Goal: Check status: Check status

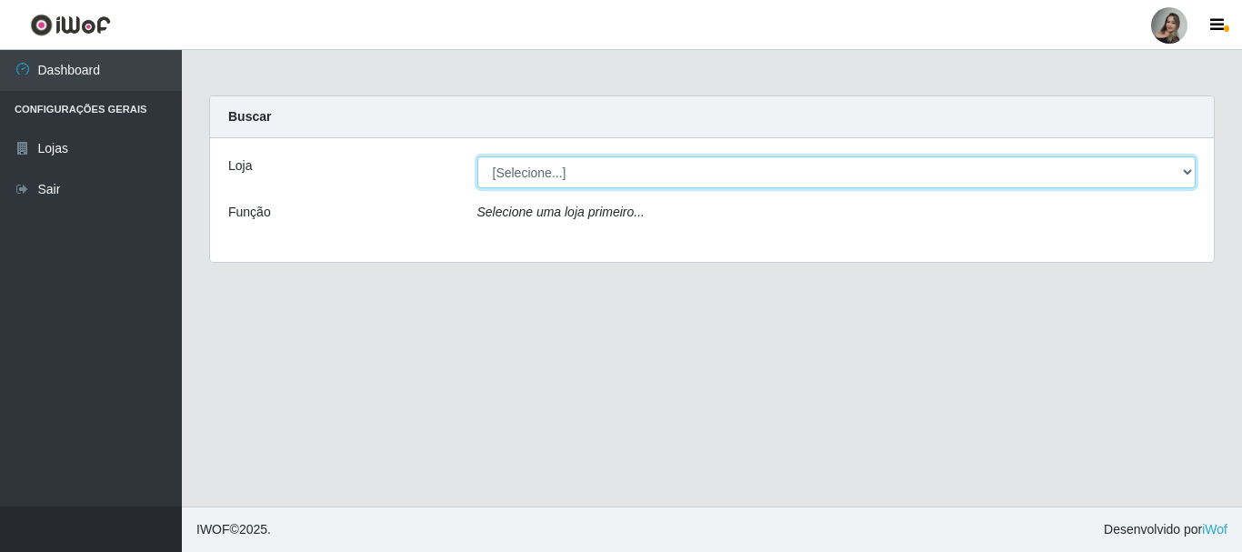
click at [1183, 171] on select "[Selecione...] Supermercado Sao Francisco - Amarante" at bounding box center [836, 172] width 719 height 32
select select "383"
click at [477, 156] on select "[Selecione...] Supermercado Sao Francisco - Amarante" at bounding box center [836, 172] width 719 height 32
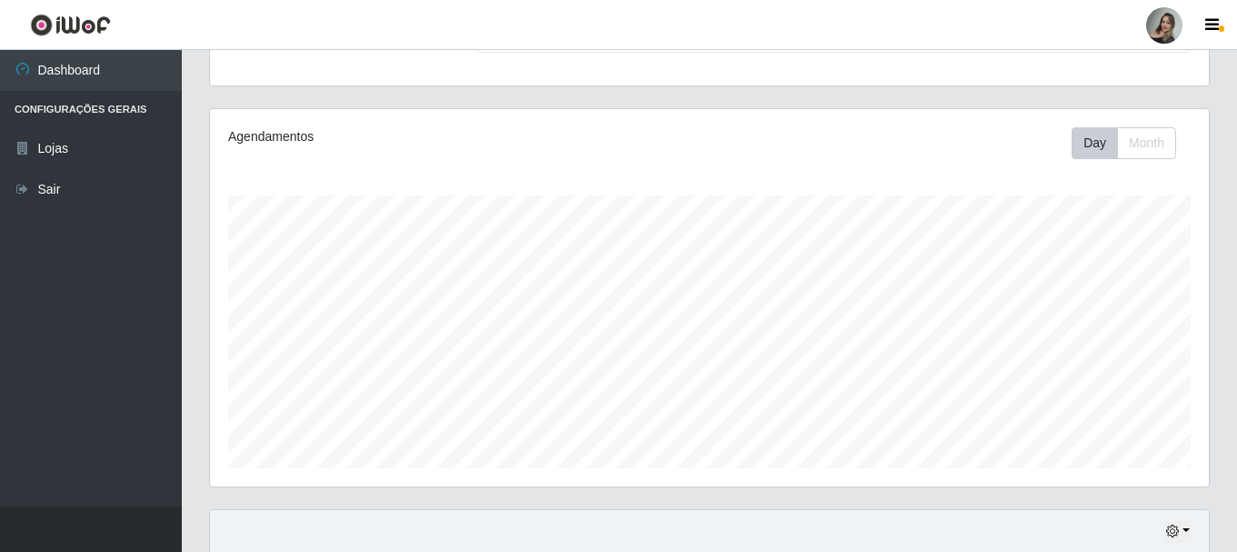
scroll to position [332, 0]
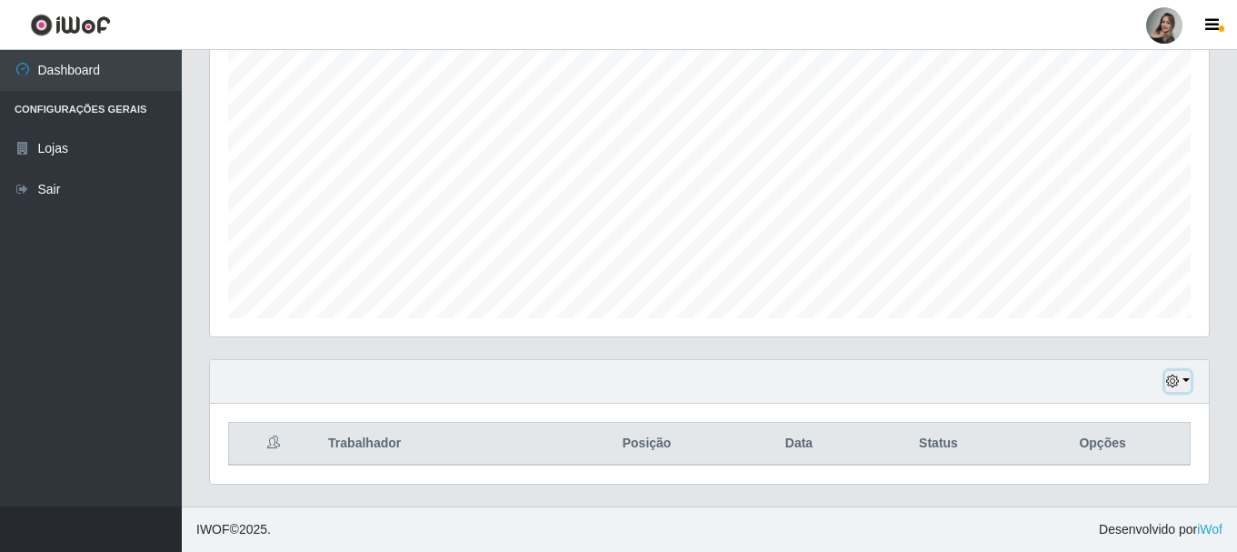
click at [1187, 379] on button "button" at bounding box center [1177, 381] width 25 height 21
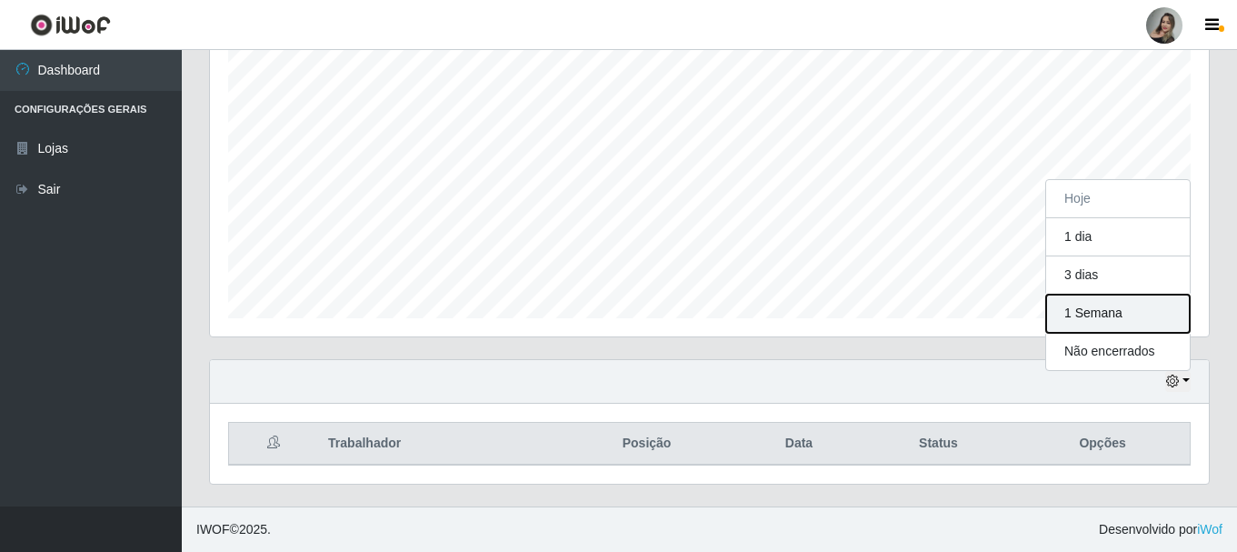
click at [1074, 320] on button "1 Semana" at bounding box center [1118, 314] width 144 height 38
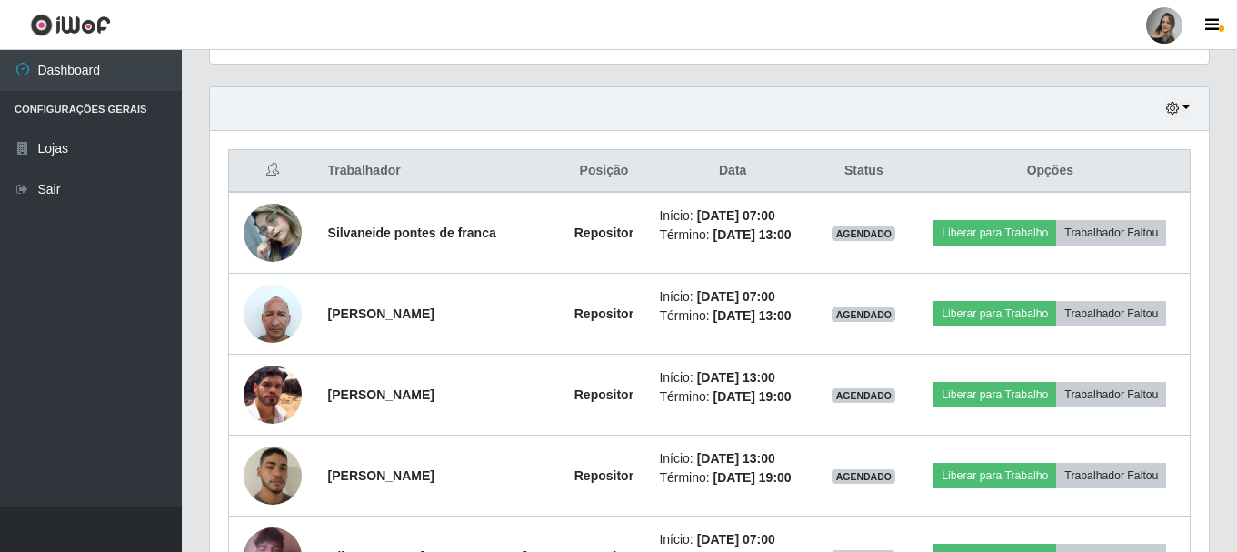
scroll to position [695, 0]
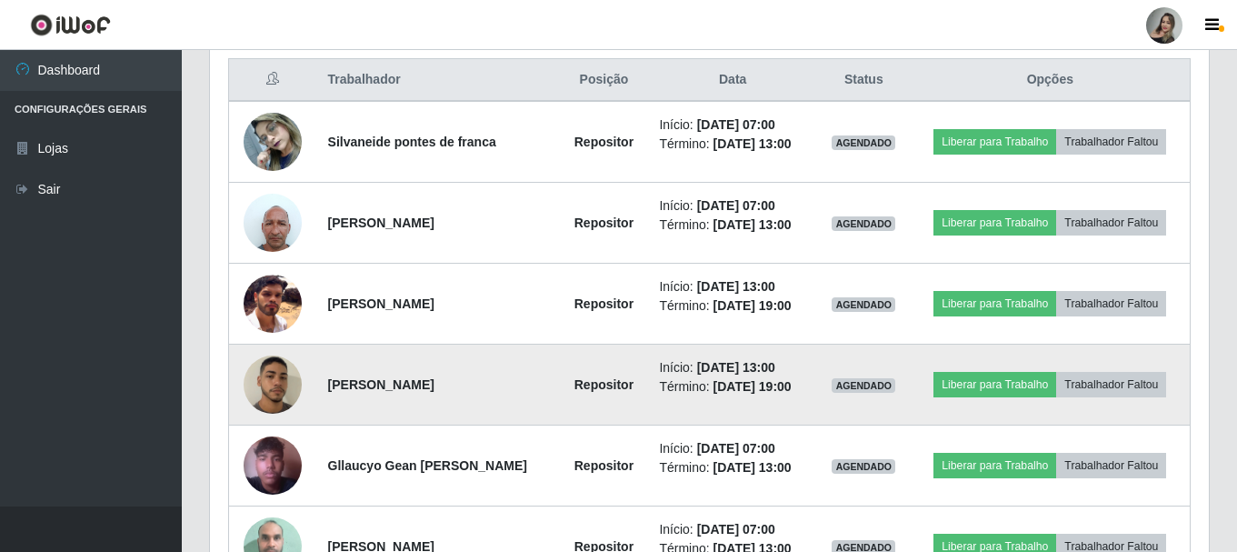
click at [267, 384] on img at bounding box center [273, 385] width 58 height 103
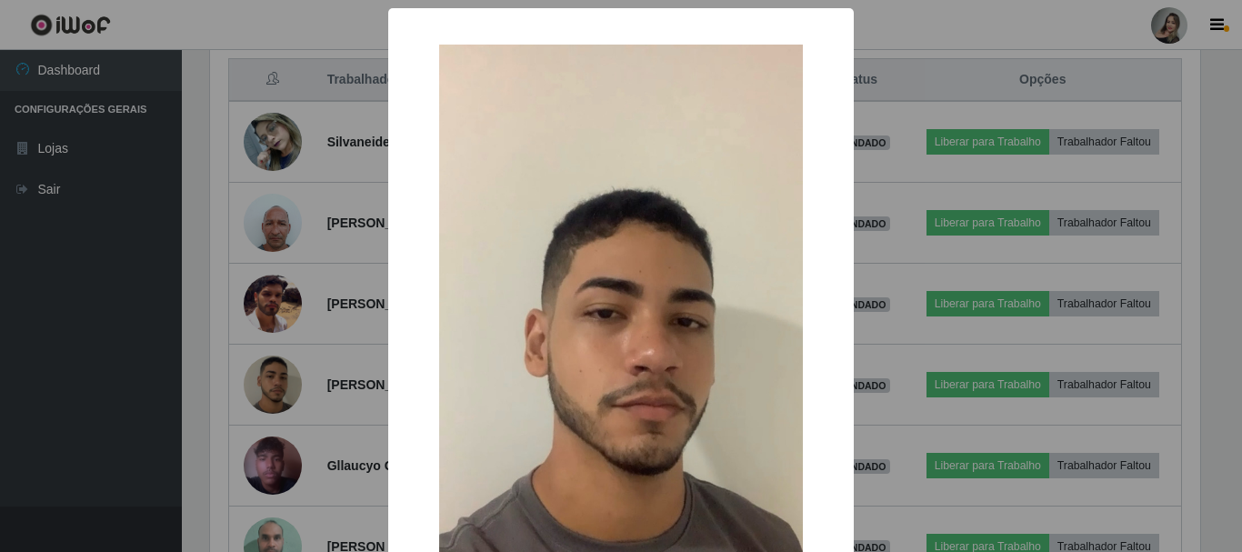
click at [322, 369] on div "× OK Cancel" at bounding box center [621, 276] width 1242 height 552
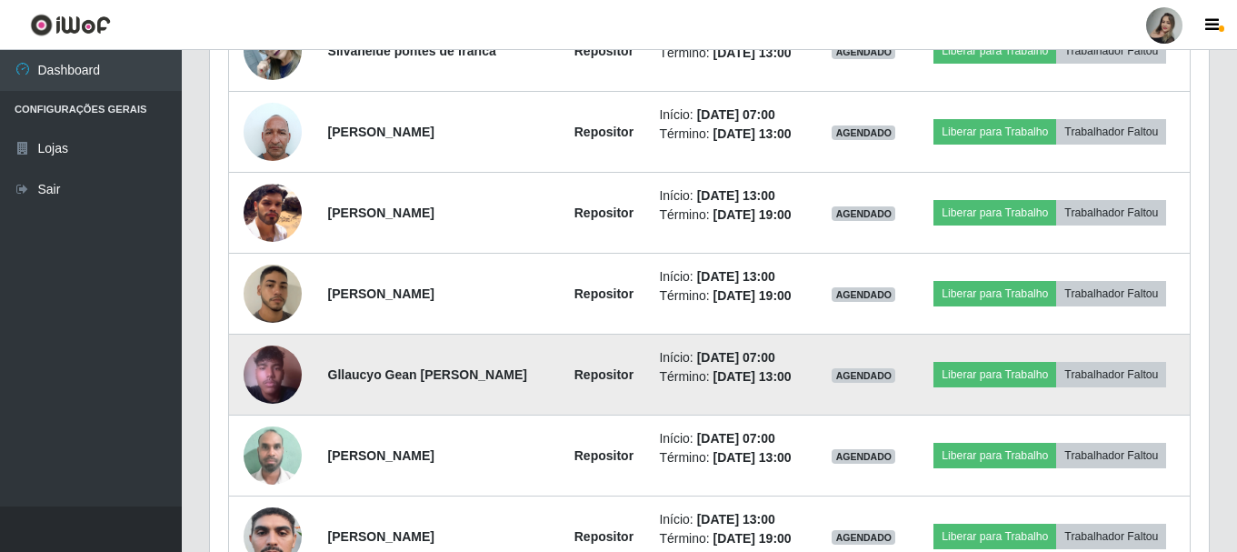
scroll to position [877, 0]
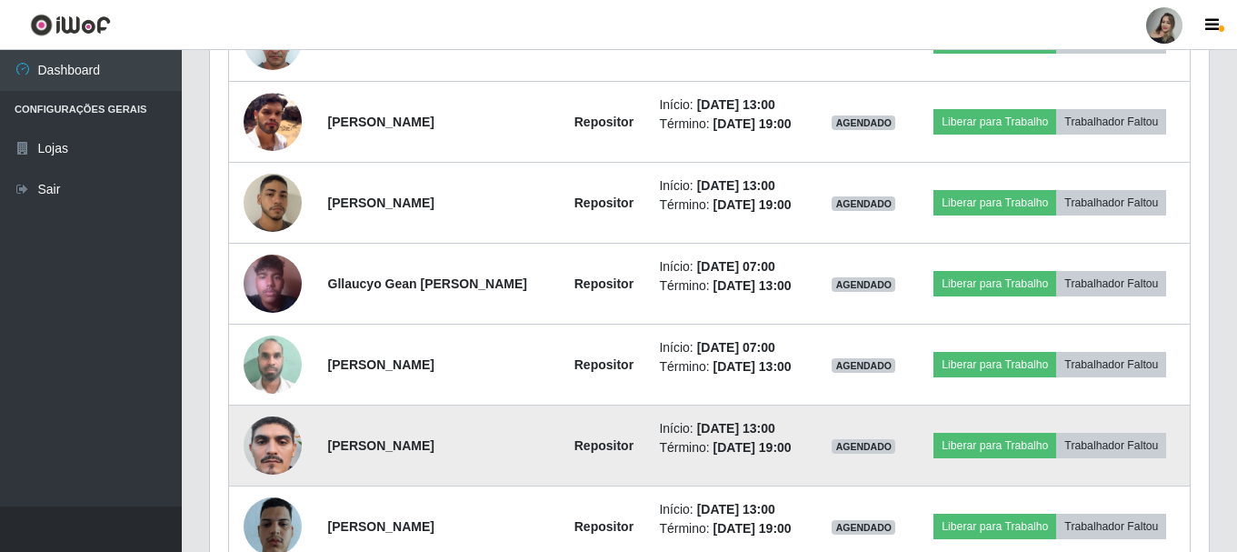
click at [277, 446] on img at bounding box center [273, 445] width 58 height 129
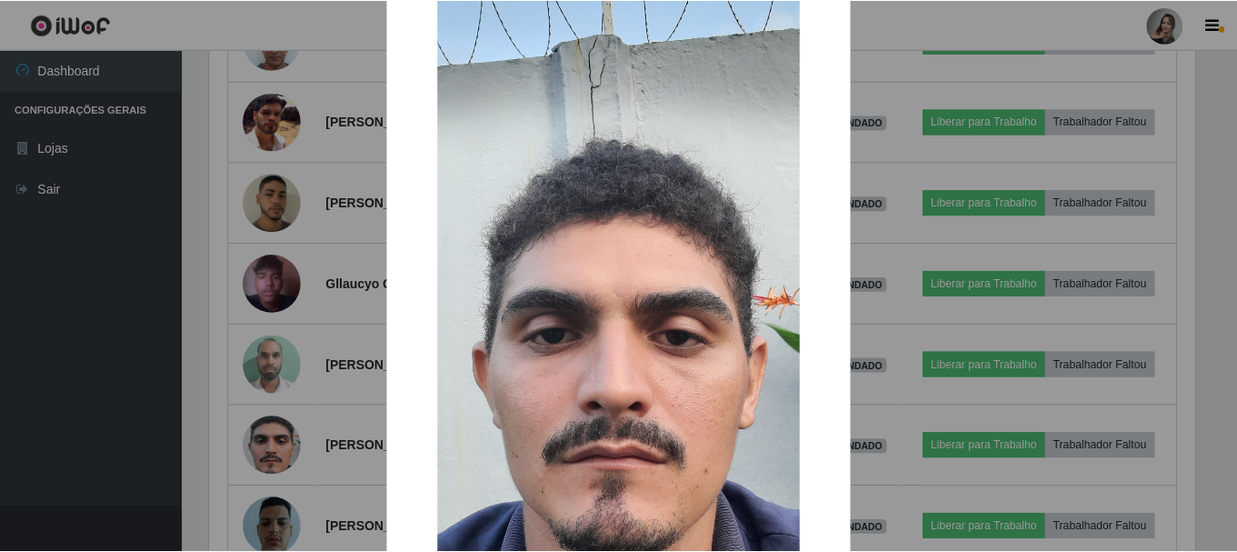
scroll to position [182, 0]
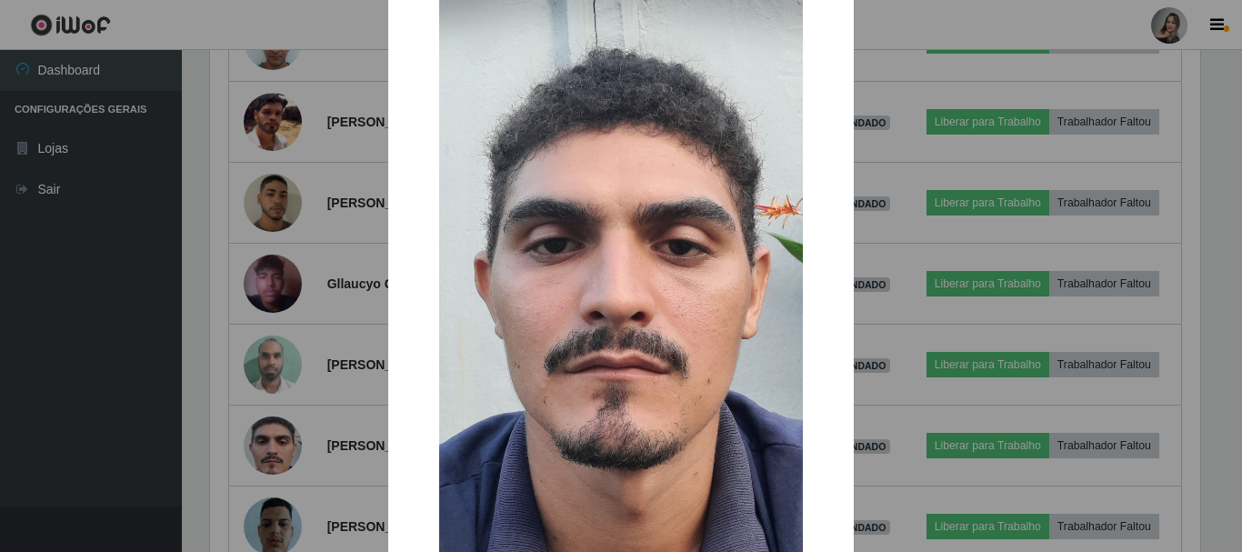
click at [320, 427] on div "× OK Cancel" at bounding box center [621, 276] width 1242 height 552
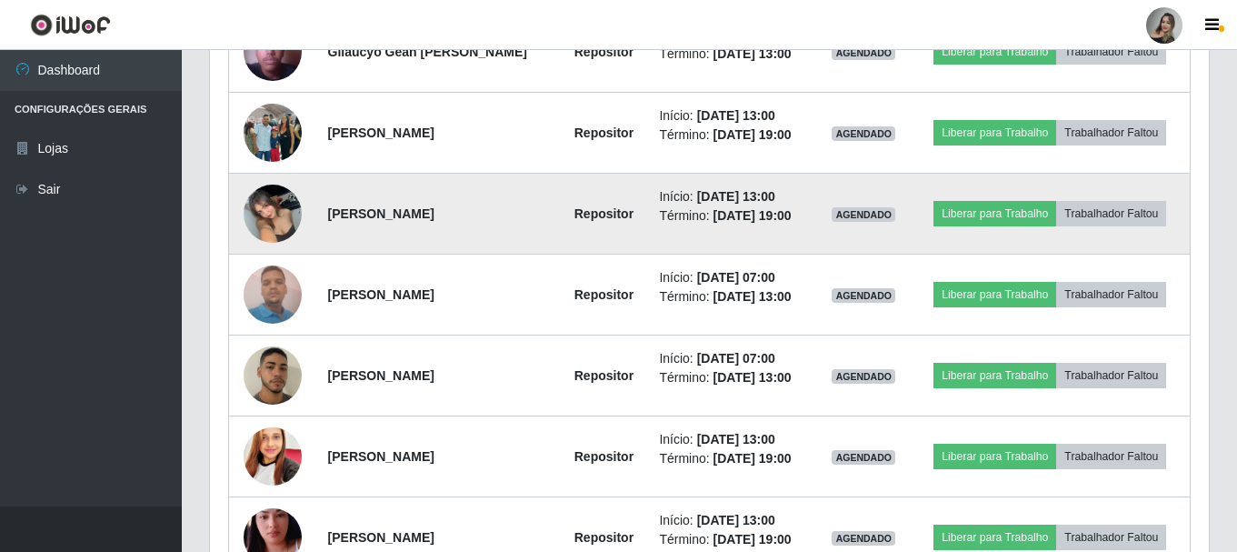
scroll to position [1626, 0]
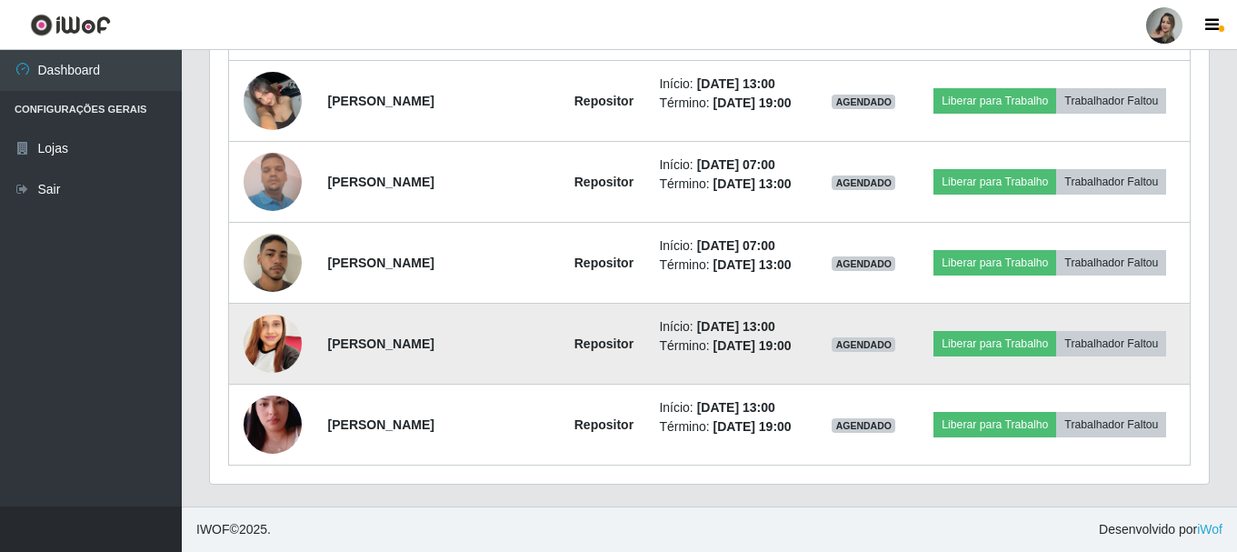
click at [257, 335] on img at bounding box center [273, 343] width 58 height 77
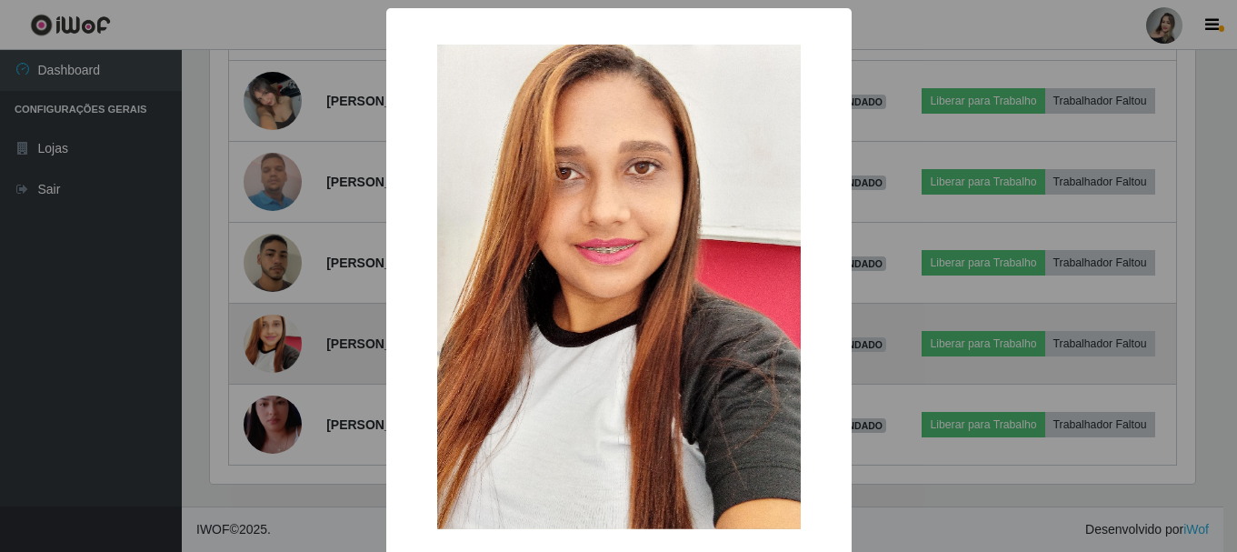
scroll to position [377, 990]
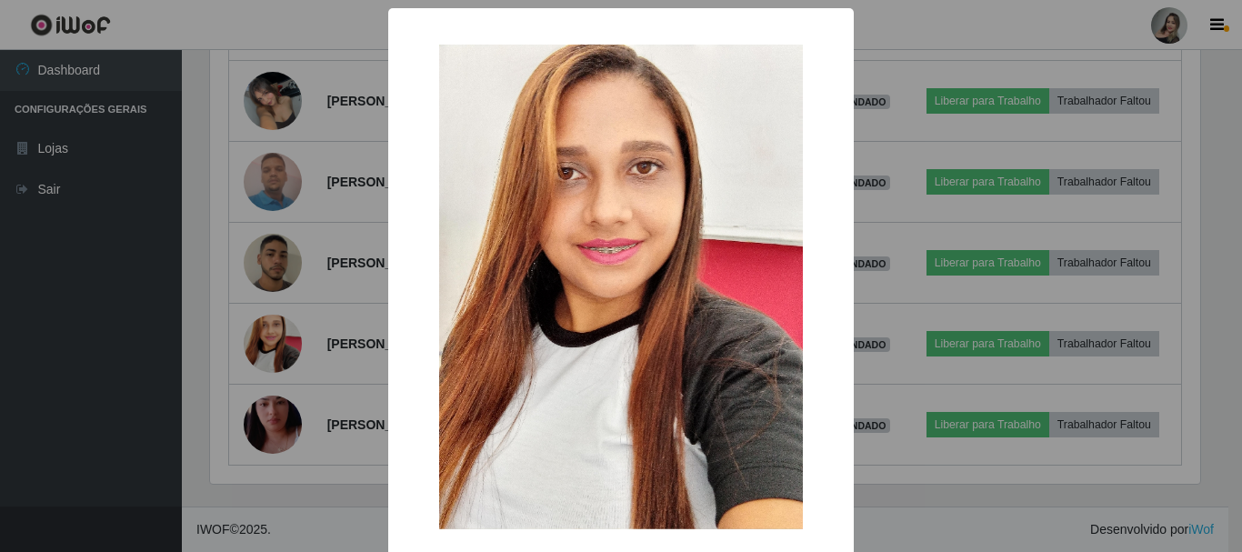
click at [344, 416] on div "× OK Cancel" at bounding box center [621, 276] width 1242 height 552
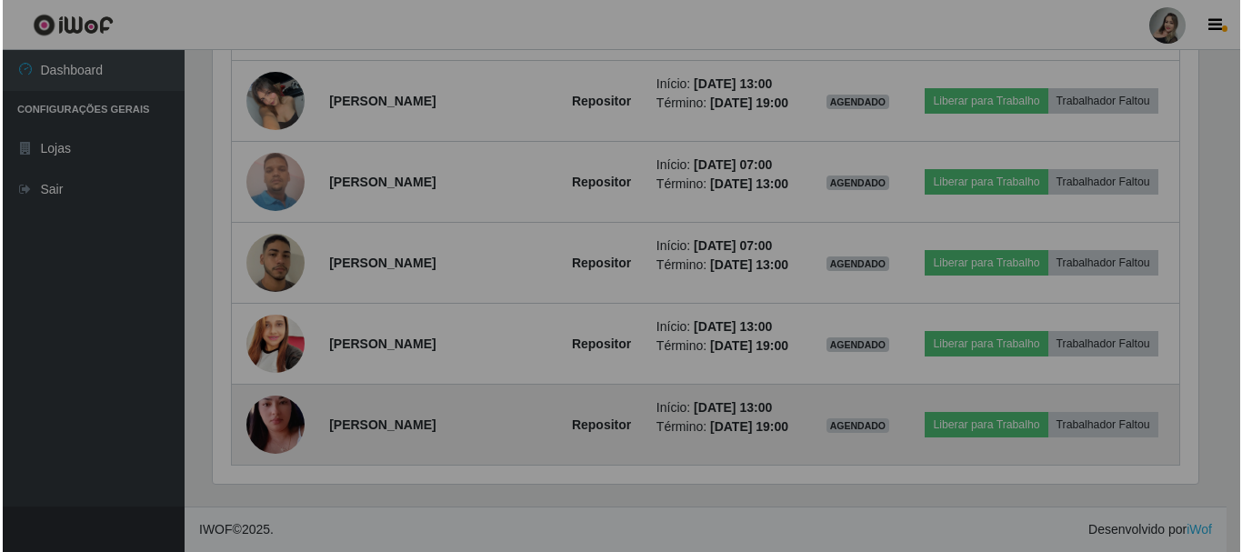
scroll to position [377, 999]
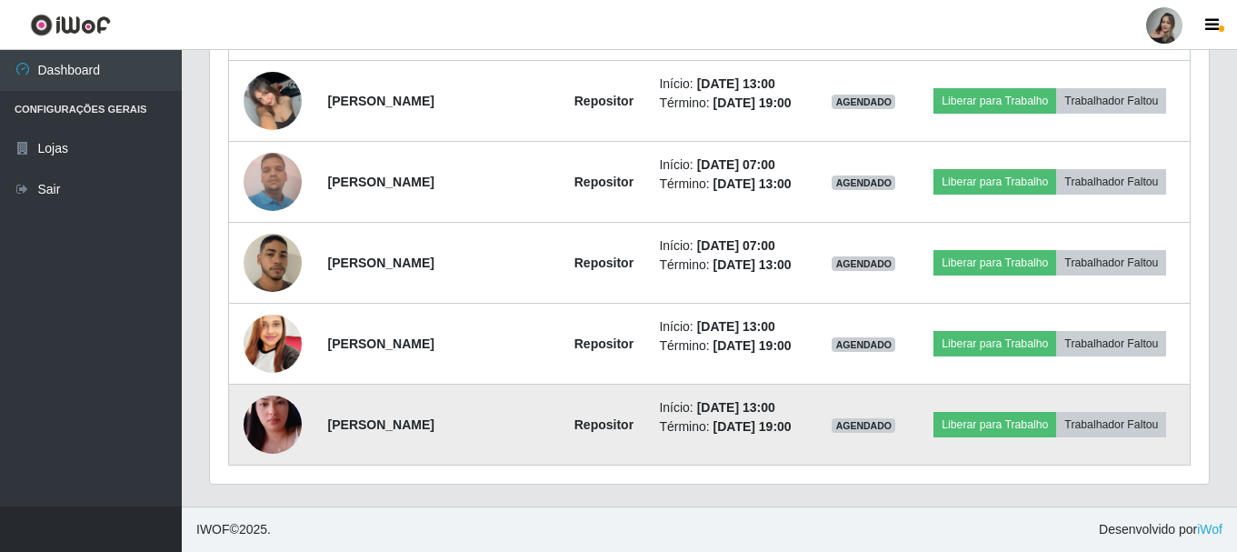
click at [249, 424] on img at bounding box center [273, 425] width 58 height 104
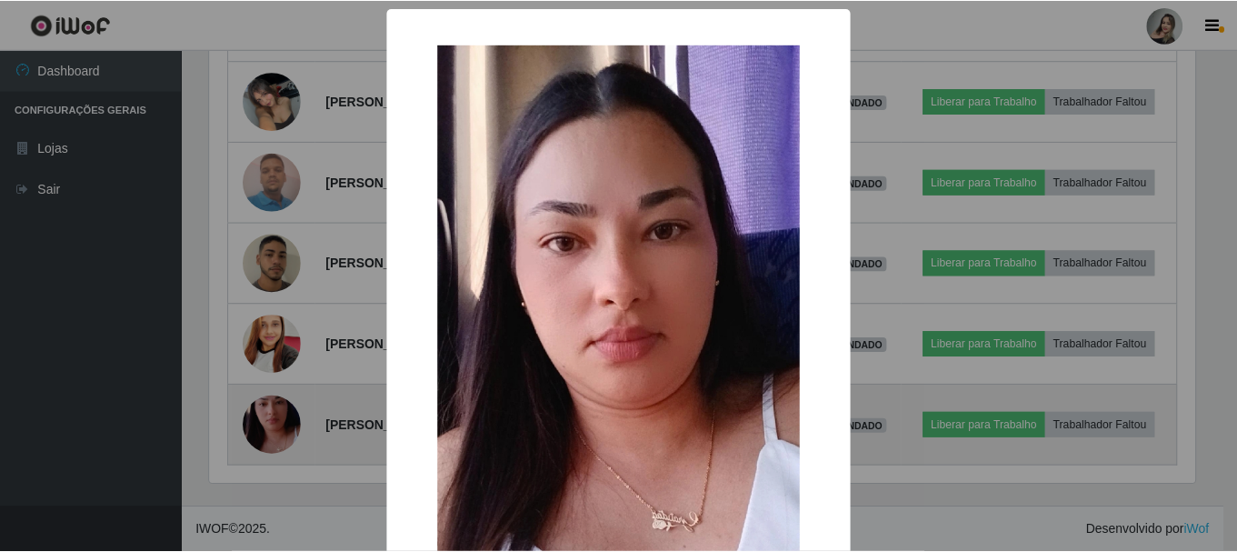
scroll to position [377, 990]
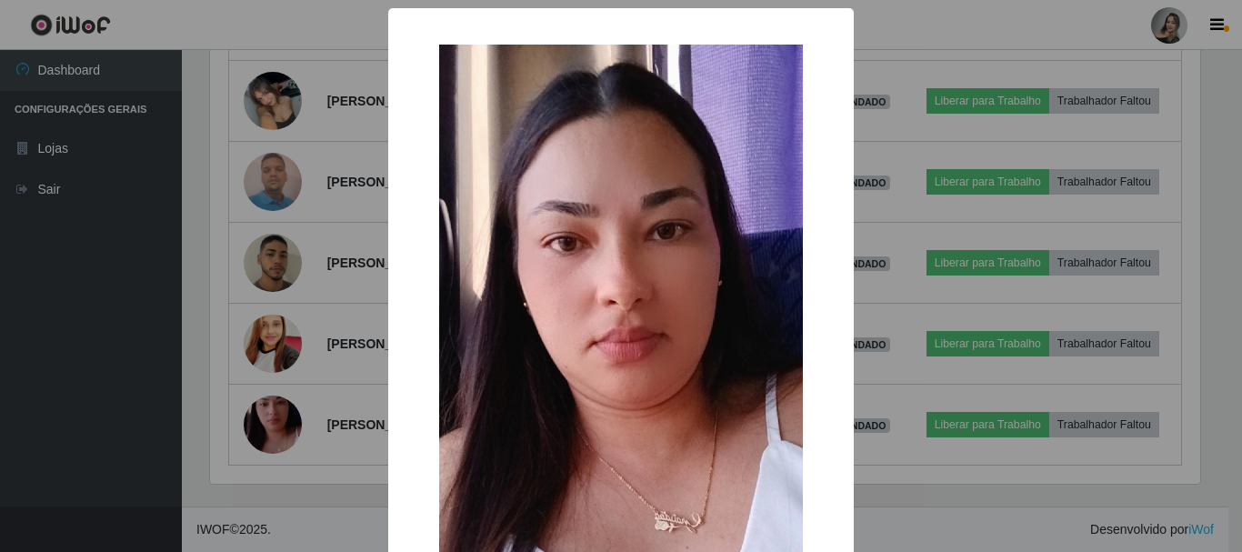
click at [315, 388] on div "× OK Cancel" at bounding box center [621, 276] width 1242 height 552
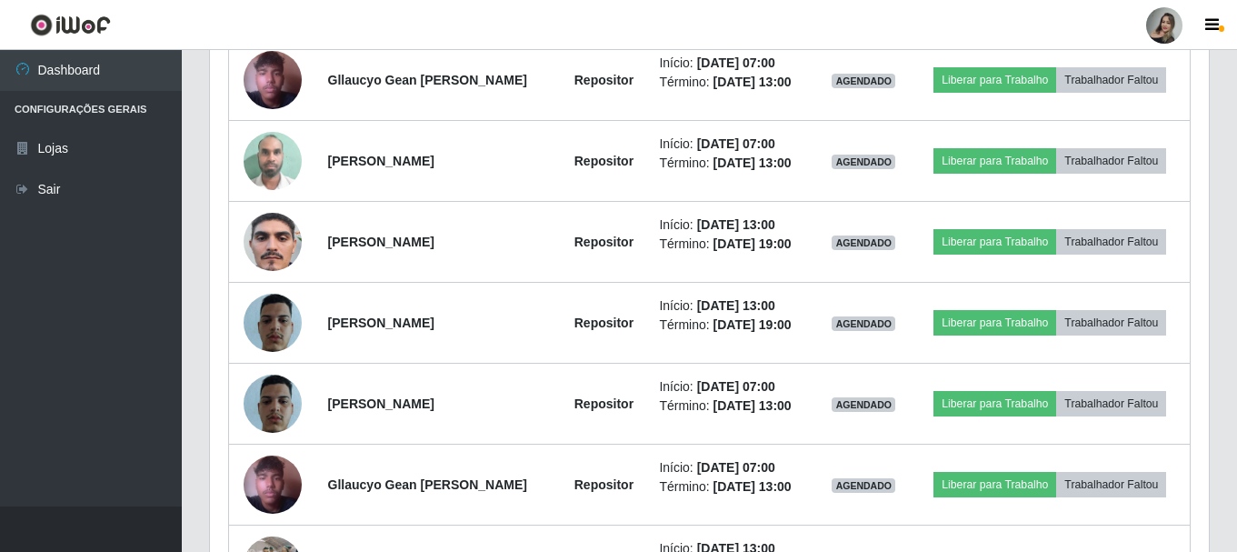
scroll to position [1535, 0]
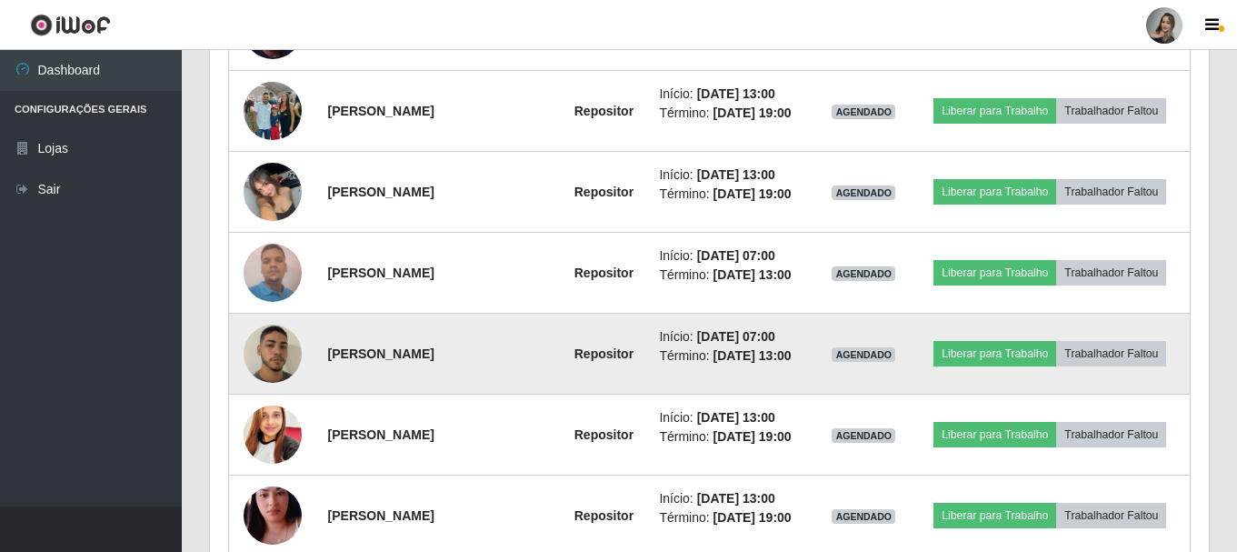
drag, startPoint x: 546, startPoint y: 366, endPoint x: 506, endPoint y: 331, distance: 53.4
click at [546, 366] on td "[PERSON_NAME]" at bounding box center [438, 354] width 243 height 81
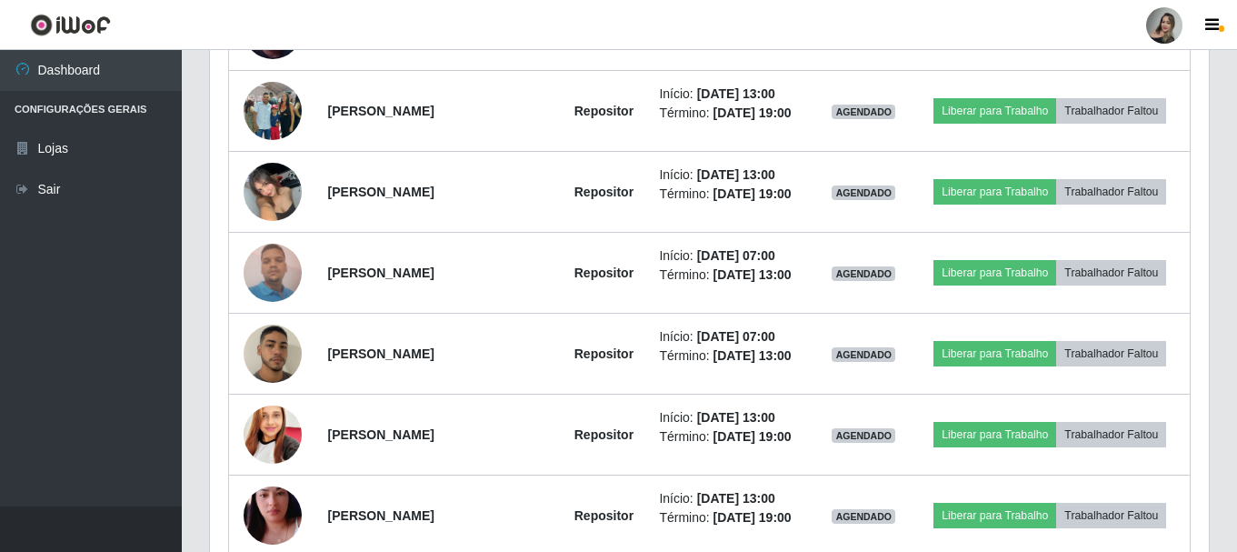
click at [336, 29] on header "Perfil Alterar Senha Sair" at bounding box center [618, 25] width 1237 height 50
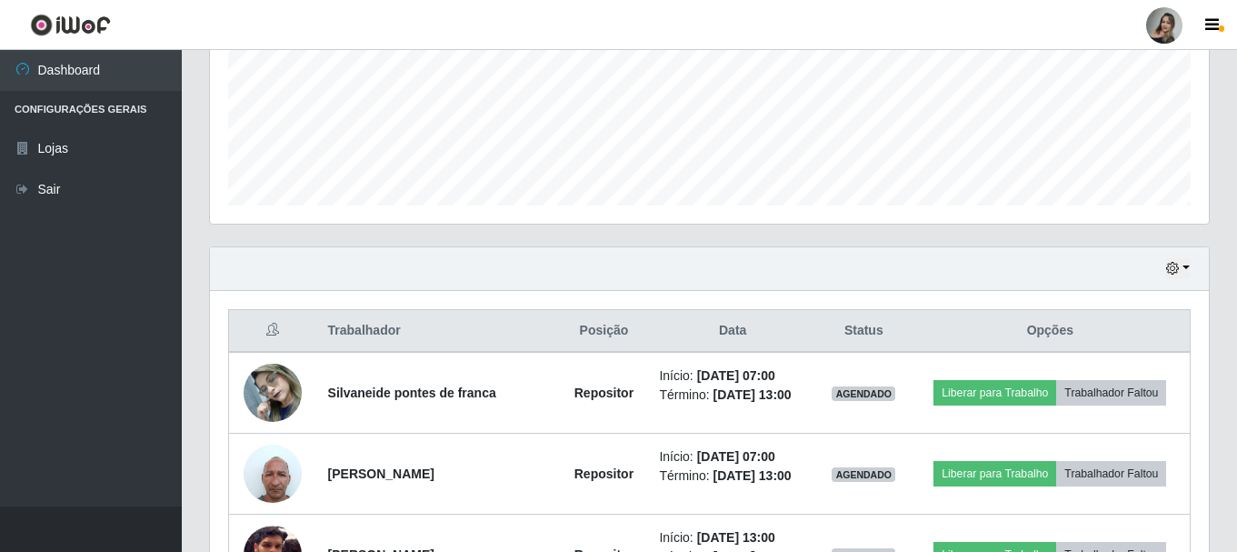
scroll to position [0, 0]
